Goal: Browse casually

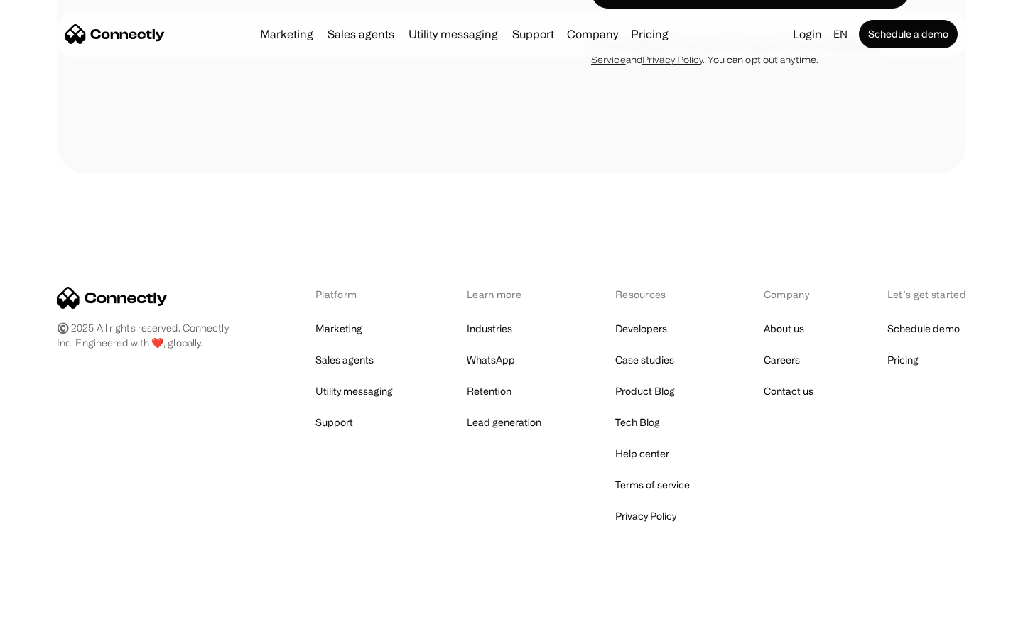
scroll to position [3744, 0]
